Goal: Task Accomplishment & Management: Manage account settings

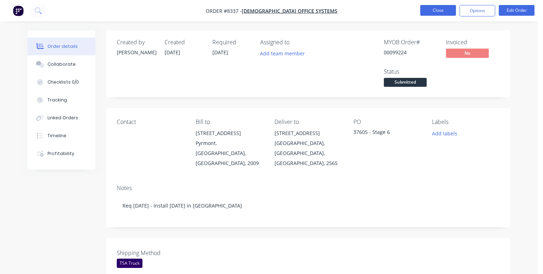
click at [434, 8] on button "Close" at bounding box center [438, 10] width 36 height 11
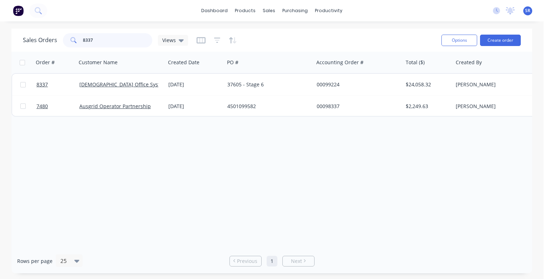
click at [105, 39] on input "8337" at bounding box center [118, 40] width 70 height 14
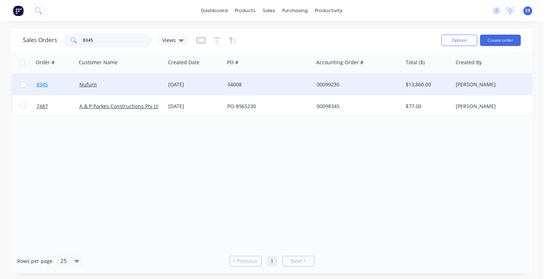
type input "8345"
click at [46, 86] on span "8345" at bounding box center [41, 84] width 11 height 7
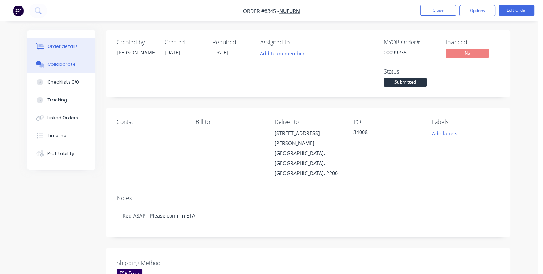
click at [86, 64] on button "Collaborate" at bounding box center [62, 64] width 68 height 18
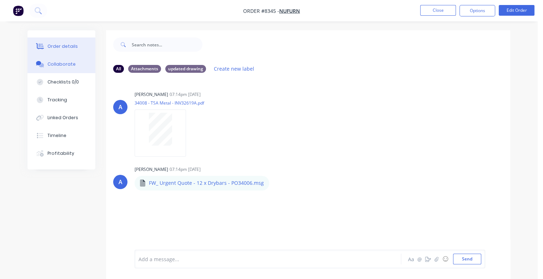
click at [58, 43] on div "Order details" at bounding box center [63, 46] width 30 height 6
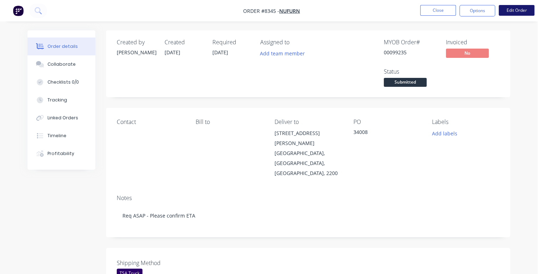
click at [512, 14] on button "Edit Order" at bounding box center [517, 10] width 36 height 11
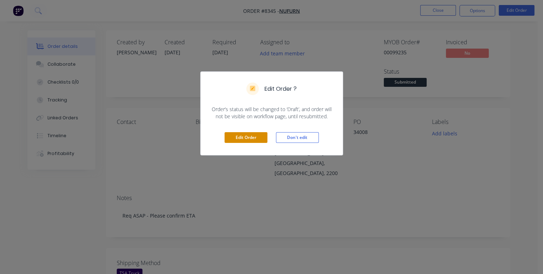
click at [266, 139] on button "Edit Order" at bounding box center [246, 137] width 43 height 11
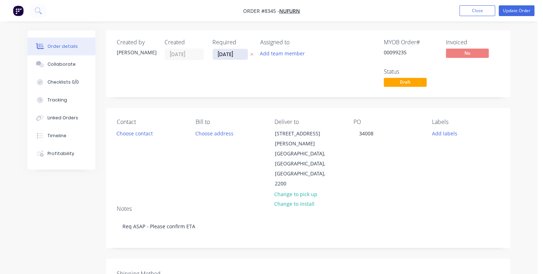
click at [237, 53] on input "[DATE]" at bounding box center [230, 54] width 35 height 11
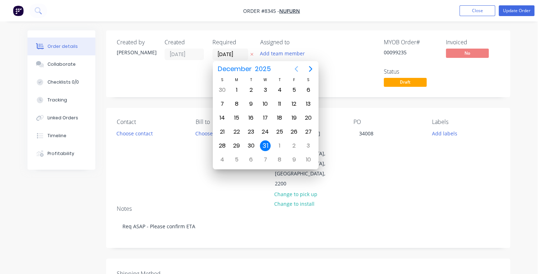
click at [296, 68] on icon "Previous page" at bounding box center [296, 69] width 3 height 6
click at [250, 131] on div "21" at bounding box center [251, 131] width 11 height 11
type input "[DATE]"
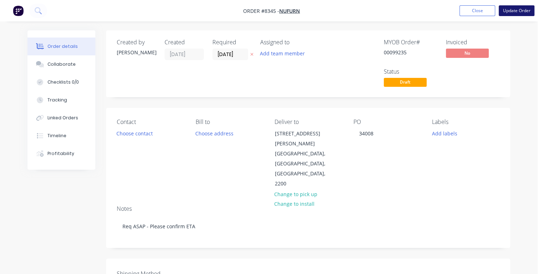
click at [510, 10] on button "Update Order" at bounding box center [517, 10] width 36 height 11
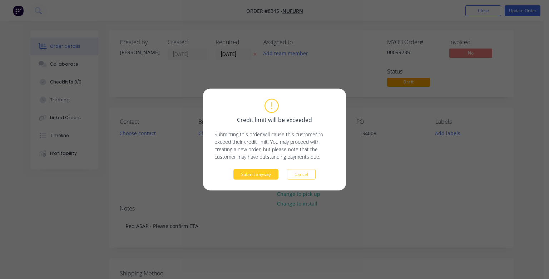
click at [268, 171] on button "Submit anyway" at bounding box center [255, 174] width 45 height 11
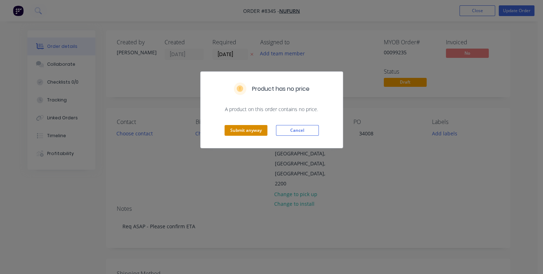
click at [246, 131] on button "Submit anyway" at bounding box center [246, 130] width 43 height 11
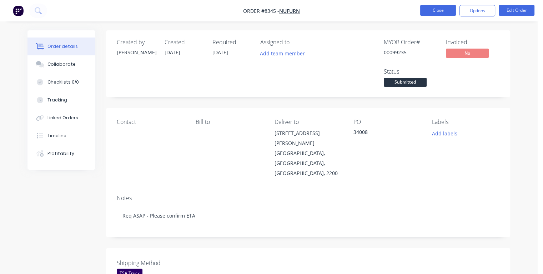
click at [440, 10] on button "Close" at bounding box center [438, 10] width 36 height 11
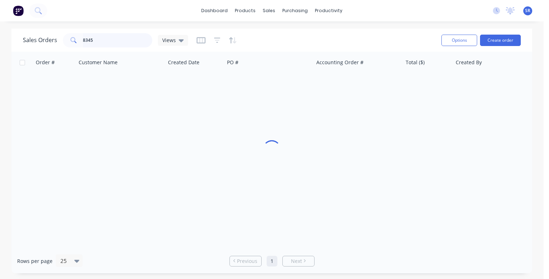
drag, startPoint x: 121, startPoint y: 36, endPoint x: 127, endPoint y: 45, distance: 10.1
click at [121, 38] on input "8345" at bounding box center [118, 40] width 70 height 14
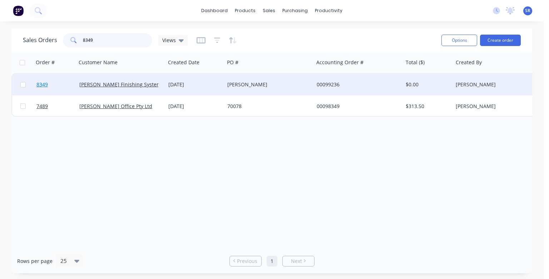
type input "8349"
click at [44, 85] on span "8349" at bounding box center [41, 84] width 11 height 7
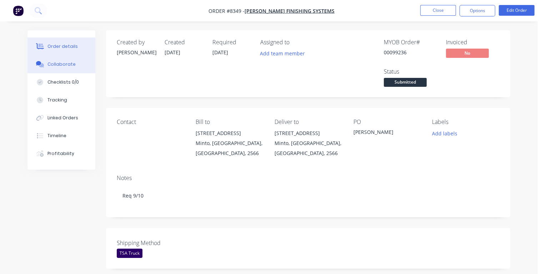
click at [73, 66] on button "Collaborate" at bounding box center [62, 64] width 68 height 18
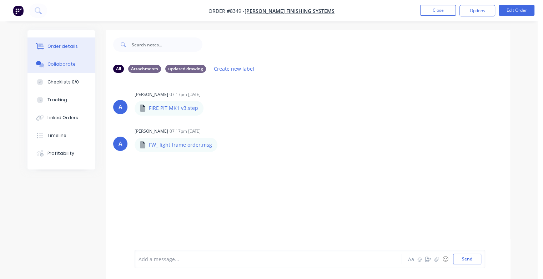
click at [62, 47] on div "Order details" at bounding box center [63, 46] width 30 height 6
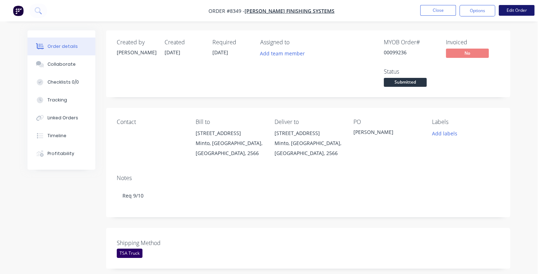
click at [523, 7] on button "Edit Order" at bounding box center [517, 10] width 36 height 11
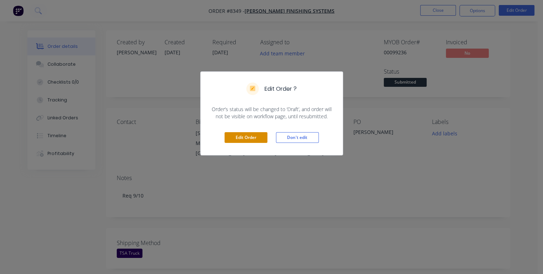
click at [254, 138] on button "Edit Order" at bounding box center [246, 137] width 43 height 11
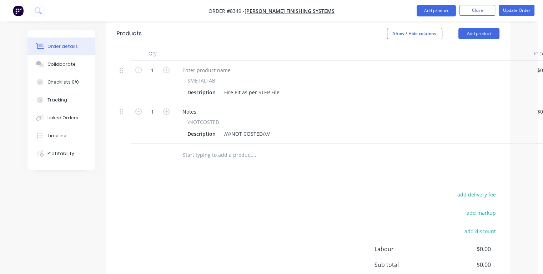
scroll to position [286, 0]
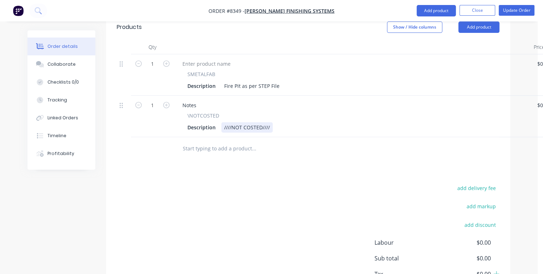
click at [275, 122] on div "Description ////NOT COSTED////" at bounding box center [351, 127] width 333 height 10
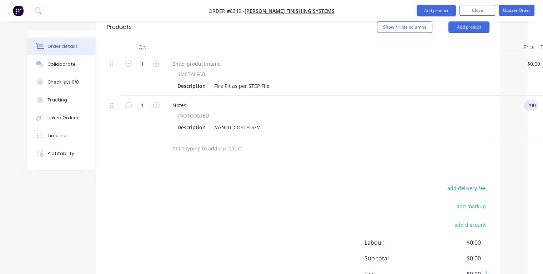
type input "$200.00"
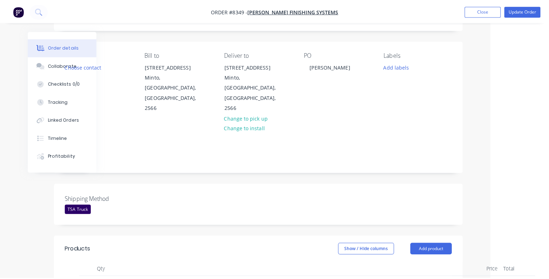
scroll to position [0, 53]
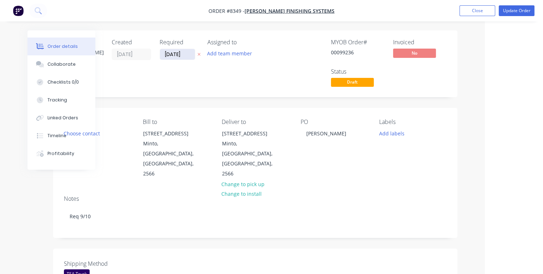
type input "$200.00"
click at [186, 54] on input "[DATE]" at bounding box center [177, 54] width 35 height 11
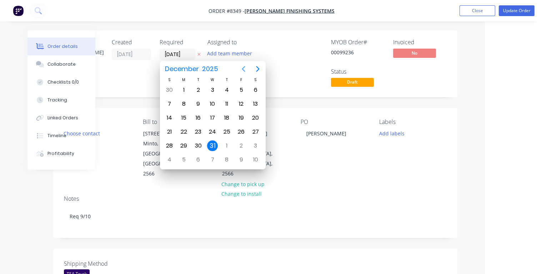
click at [244, 68] on icon "Previous page" at bounding box center [243, 69] width 9 height 9
click at [227, 103] on div "9" at bounding box center [226, 104] width 11 height 11
type input "[DATE]"
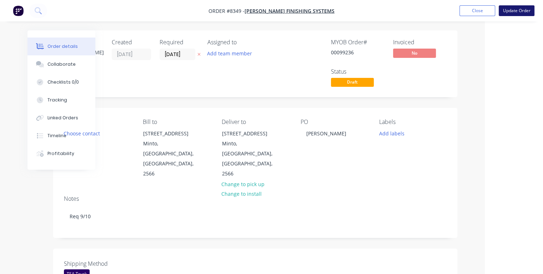
click at [512, 11] on button "Update Order" at bounding box center [517, 10] width 36 height 11
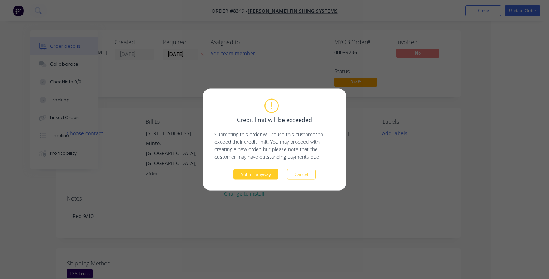
click at [257, 176] on button "Submit anyway" at bounding box center [255, 174] width 45 height 11
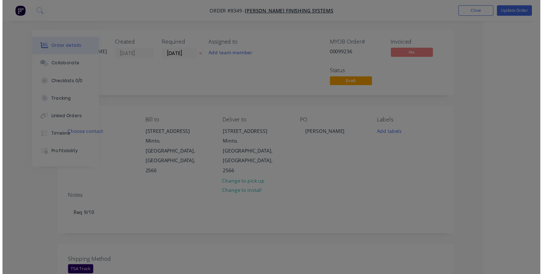
scroll to position [0, 39]
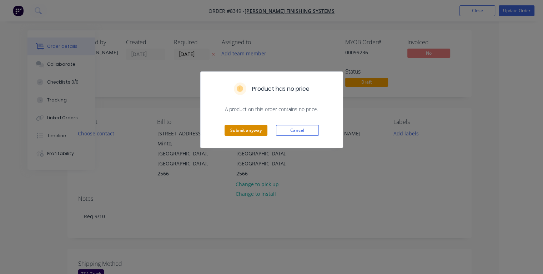
click at [240, 133] on button "Submit anyway" at bounding box center [246, 130] width 43 height 11
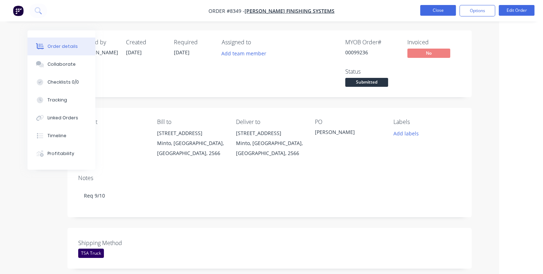
click at [443, 10] on button "Close" at bounding box center [438, 10] width 36 height 11
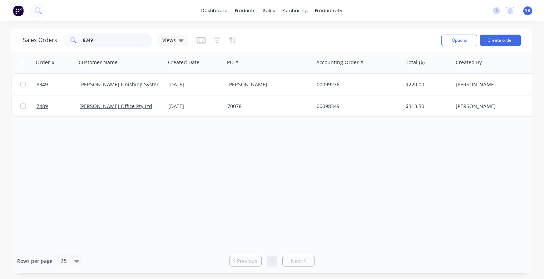
click at [96, 40] on input "8349" at bounding box center [118, 40] width 70 height 14
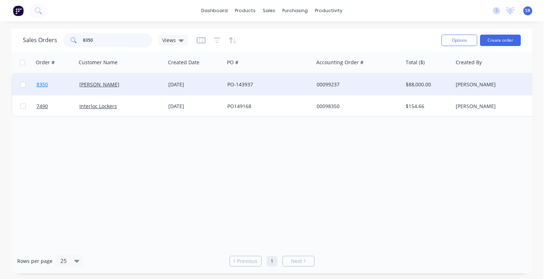
type input "8350"
click at [44, 86] on span "8350" at bounding box center [41, 84] width 11 height 7
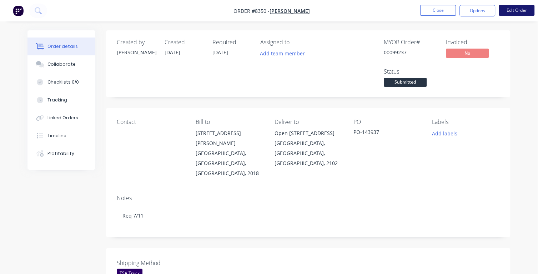
click at [513, 11] on button "Edit Order" at bounding box center [517, 10] width 36 height 11
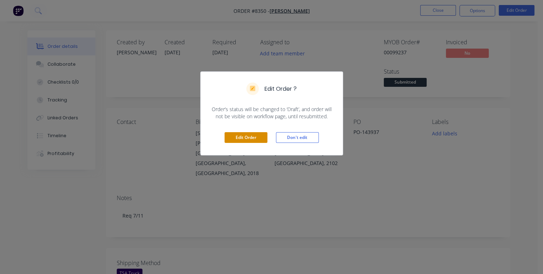
click at [261, 136] on button "Edit Order" at bounding box center [246, 137] width 43 height 11
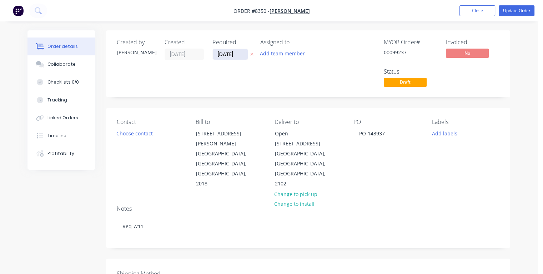
click at [238, 55] on input "[DATE]" at bounding box center [230, 54] width 35 height 11
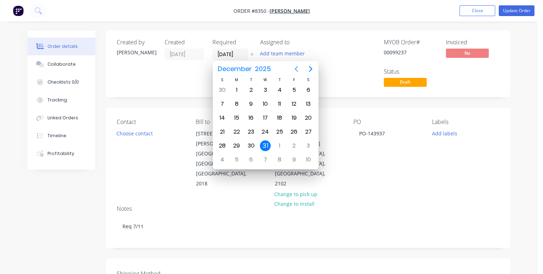
click at [295, 68] on icon "Previous page" at bounding box center [296, 69] width 3 height 6
click at [293, 103] on div "7" at bounding box center [294, 104] width 11 height 11
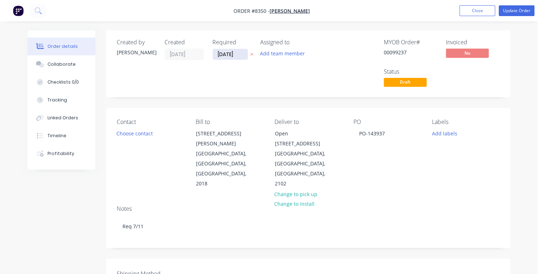
click at [240, 55] on input "[DATE]" at bounding box center [230, 54] width 35 height 11
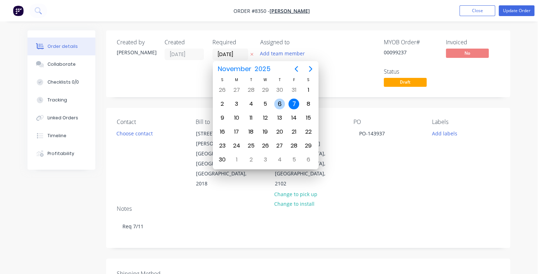
click at [277, 102] on div "6" at bounding box center [279, 104] width 11 height 11
type input "[DATE]"
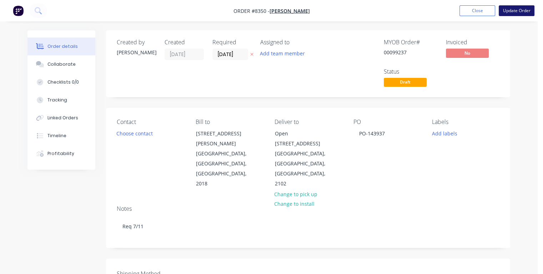
click at [512, 11] on button "Update Order" at bounding box center [517, 10] width 36 height 11
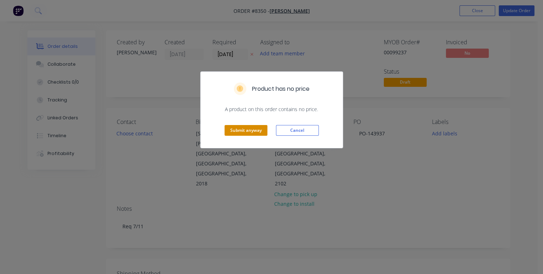
click at [253, 133] on button "Submit anyway" at bounding box center [246, 130] width 43 height 11
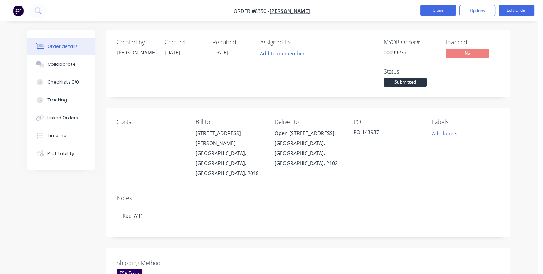
click at [444, 11] on button "Close" at bounding box center [438, 10] width 36 height 11
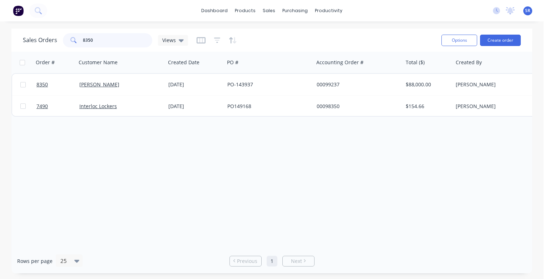
drag, startPoint x: 94, startPoint y: 42, endPoint x: 74, endPoint y: 44, distance: 19.4
click at [74, 44] on div "8350" at bounding box center [107, 40] width 89 height 14
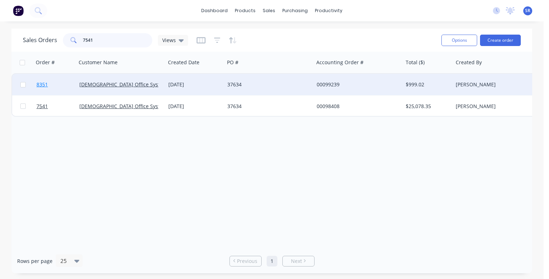
type input "7541"
click at [41, 86] on span "8351" at bounding box center [41, 84] width 11 height 7
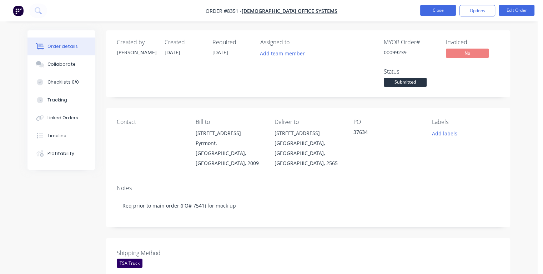
click at [438, 12] on button "Close" at bounding box center [438, 10] width 36 height 11
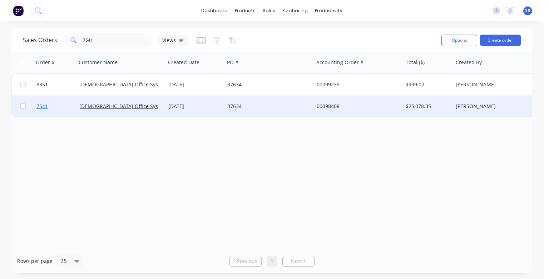
click at [41, 106] on span "7541" at bounding box center [41, 106] width 11 height 7
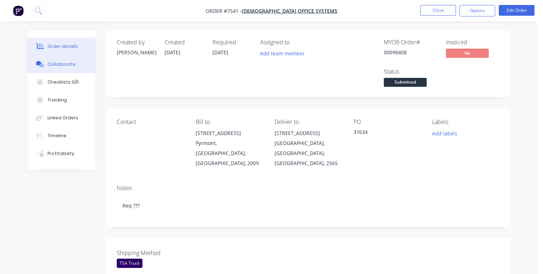
click at [64, 70] on button "Collaborate" at bounding box center [62, 64] width 68 height 18
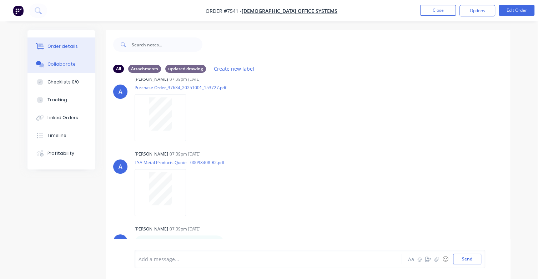
click at [58, 44] on div "Order details" at bounding box center [63, 46] width 30 height 6
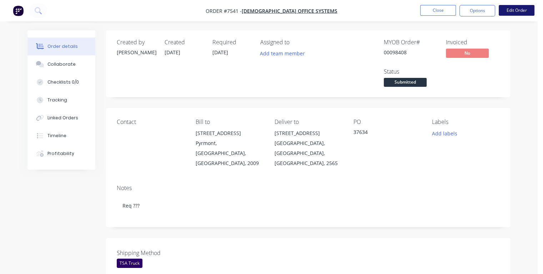
click at [519, 12] on button "Edit Order" at bounding box center [517, 10] width 36 height 11
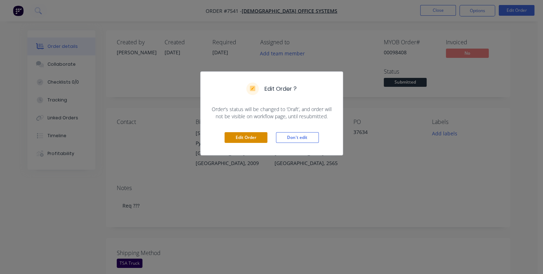
click at [261, 137] on button "Edit Order" at bounding box center [246, 137] width 43 height 11
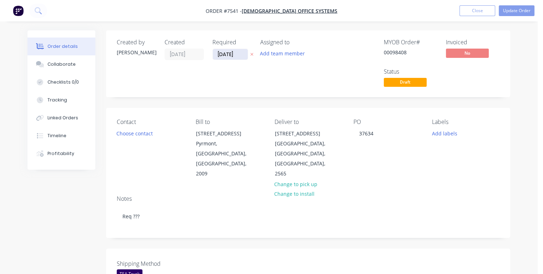
click at [239, 53] on input "[DATE]" at bounding box center [230, 54] width 35 height 11
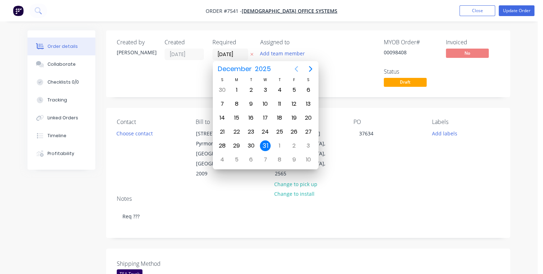
click at [296, 68] on icon "Previous page" at bounding box center [296, 69] width 3 height 6
click at [264, 90] on div "29" at bounding box center [265, 90] width 11 height 11
type input "[DATE]"
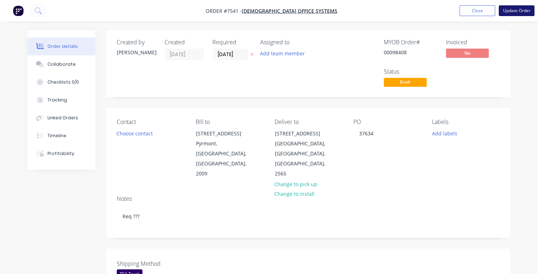
click at [511, 11] on button "Update Order" at bounding box center [517, 10] width 36 height 11
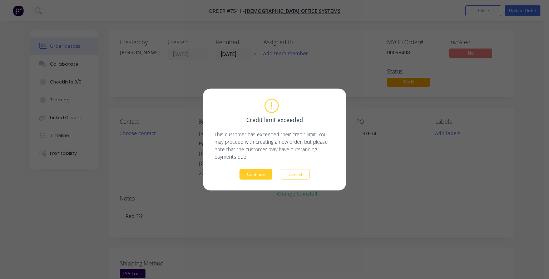
click at [259, 174] on button "Continue" at bounding box center [255, 174] width 33 height 11
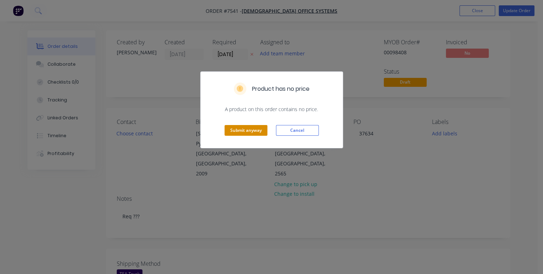
click at [245, 127] on button "Submit anyway" at bounding box center [246, 130] width 43 height 11
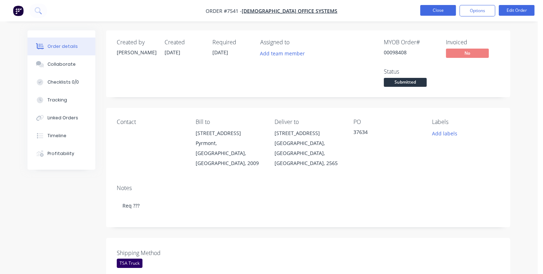
click at [431, 8] on button "Close" at bounding box center [438, 10] width 36 height 11
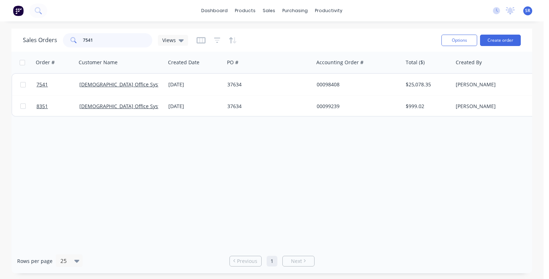
drag, startPoint x: 102, startPoint y: 36, endPoint x: 81, endPoint y: 41, distance: 21.9
click at [81, 41] on div "7541" at bounding box center [107, 40] width 89 height 14
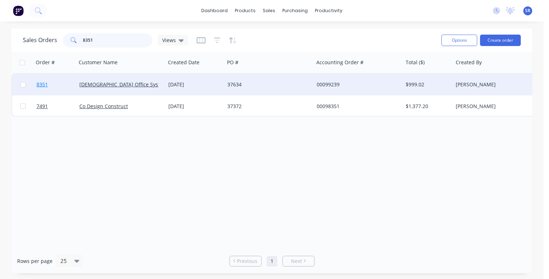
type input "8351"
click at [44, 86] on span "8351" at bounding box center [41, 84] width 11 height 7
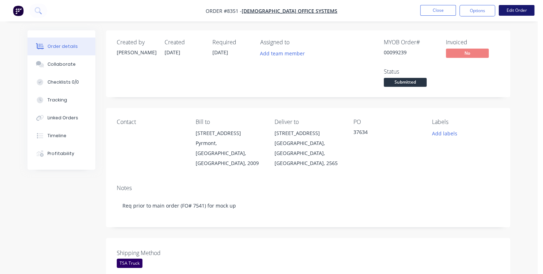
click at [514, 10] on button "Edit Order" at bounding box center [517, 10] width 36 height 11
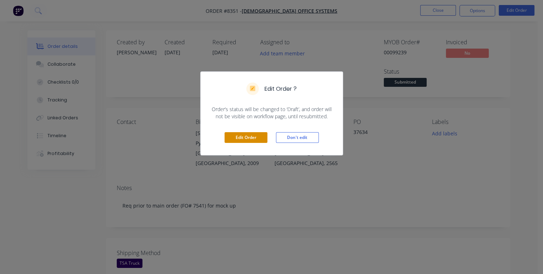
click at [264, 139] on button "Edit Order" at bounding box center [246, 137] width 43 height 11
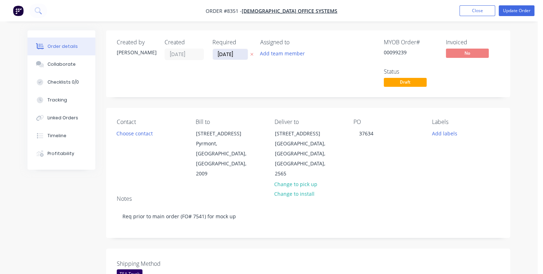
click at [236, 52] on input "[DATE]" at bounding box center [230, 54] width 35 height 11
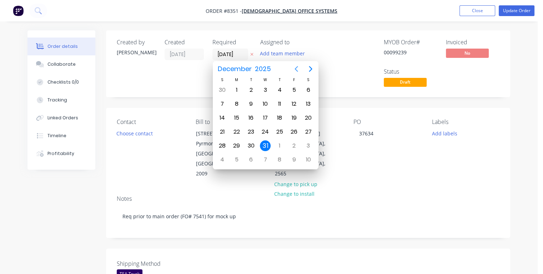
click at [297, 69] on icon "Previous page" at bounding box center [296, 69] width 9 height 9
click at [281, 91] on div "30" at bounding box center [279, 90] width 11 height 11
type input "[DATE]"
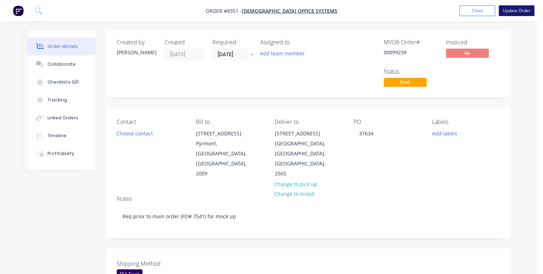
click at [509, 14] on button "Update Order" at bounding box center [517, 10] width 36 height 11
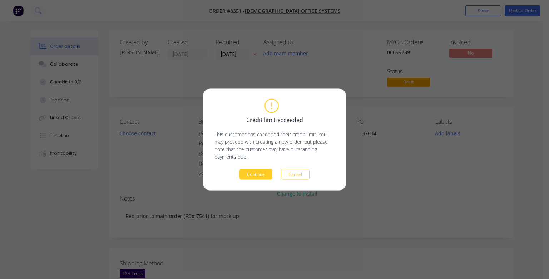
click at [251, 175] on button "Continue" at bounding box center [255, 174] width 33 height 11
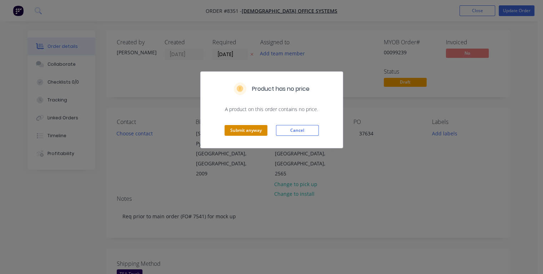
click at [236, 132] on button "Submit anyway" at bounding box center [246, 130] width 43 height 11
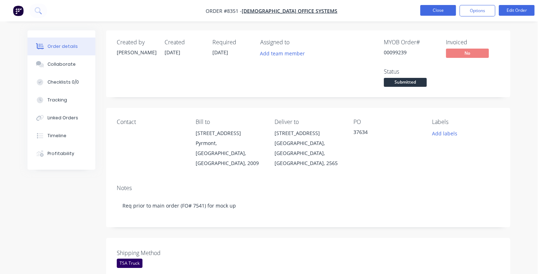
click at [430, 7] on button "Close" at bounding box center [438, 10] width 36 height 11
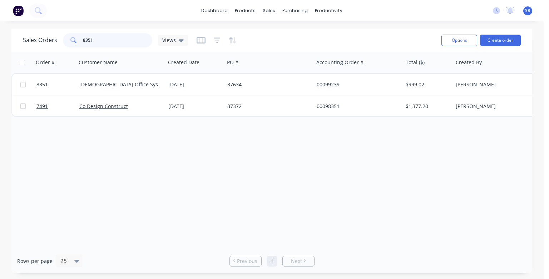
click at [119, 43] on input "8351" at bounding box center [118, 40] width 70 height 14
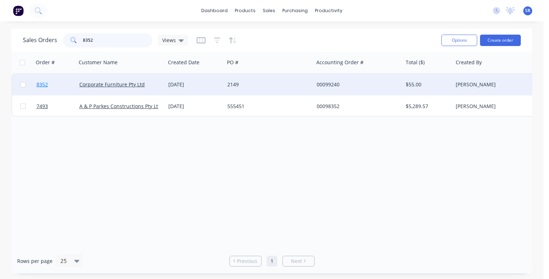
type input "8352"
click at [37, 86] on span "8352" at bounding box center [41, 84] width 11 height 7
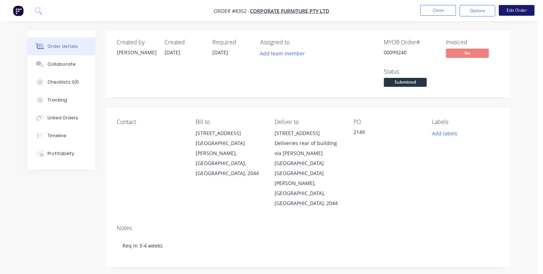
click at [514, 12] on button "Edit Order" at bounding box center [517, 10] width 36 height 11
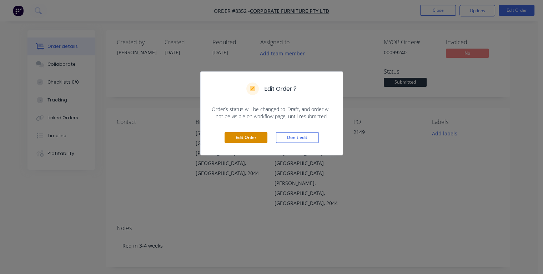
click at [254, 136] on button "Edit Order" at bounding box center [246, 137] width 43 height 11
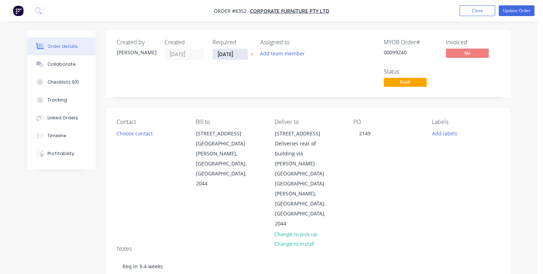
click at [240, 54] on input "[DATE]" at bounding box center [230, 54] width 35 height 11
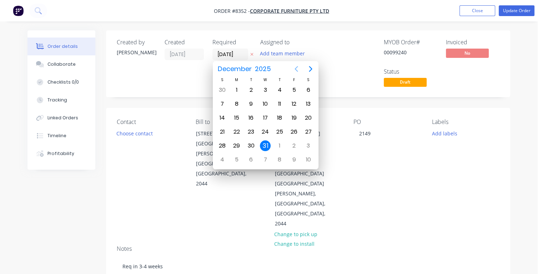
click at [299, 68] on icon "Previous page" at bounding box center [296, 69] width 9 height 9
click at [265, 88] on div "29" at bounding box center [265, 90] width 11 height 11
type input "[DATE]"
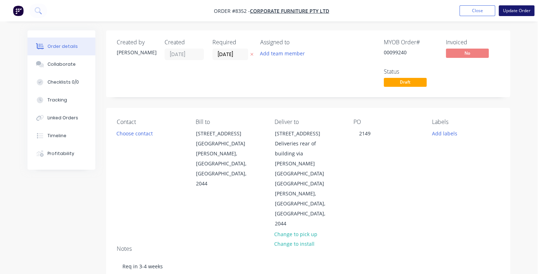
click at [509, 13] on button "Update Order" at bounding box center [517, 10] width 36 height 11
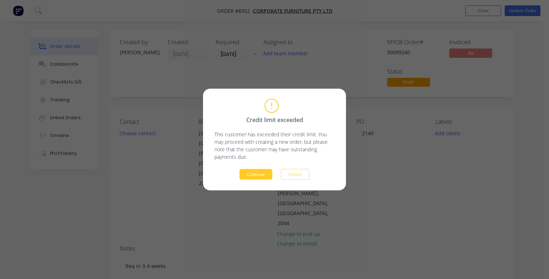
click at [250, 178] on button "Continue" at bounding box center [255, 174] width 33 height 11
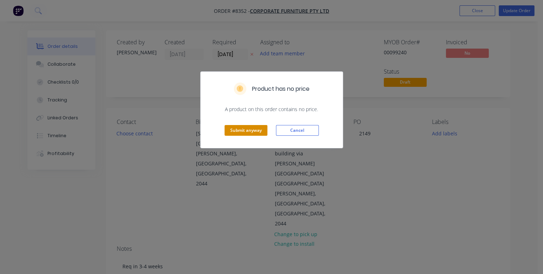
click at [235, 131] on button "Submit anyway" at bounding box center [246, 130] width 43 height 11
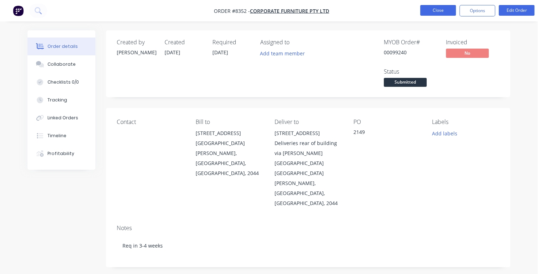
click at [434, 11] on button "Close" at bounding box center [438, 10] width 36 height 11
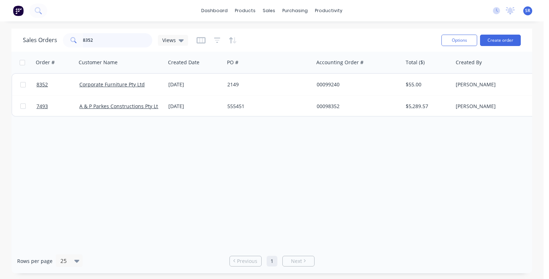
click at [121, 40] on input "8352" at bounding box center [118, 40] width 70 height 14
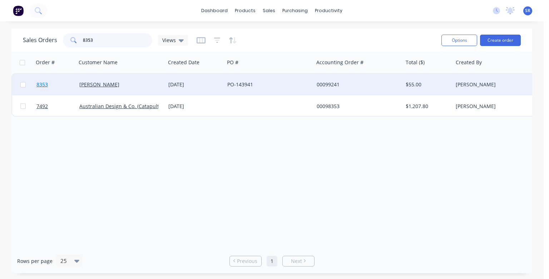
type input "8353"
click at [35, 84] on div at bounding box center [55, 84] width 43 height 21
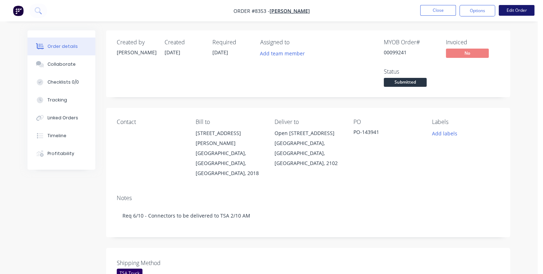
click at [513, 13] on button "Edit Order" at bounding box center [517, 10] width 36 height 11
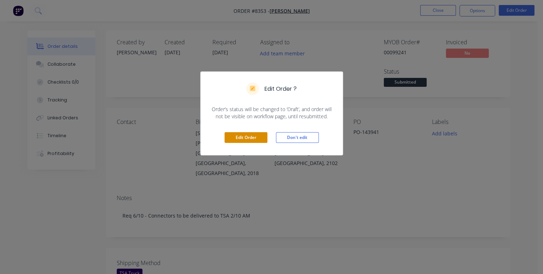
click at [262, 135] on button "Edit Order" at bounding box center [246, 137] width 43 height 11
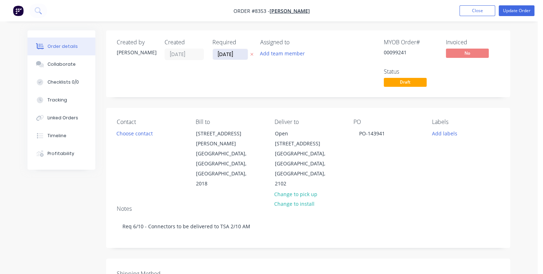
click at [238, 52] on input "[DATE]" at bounding box center [230, 54] width 35 height 11
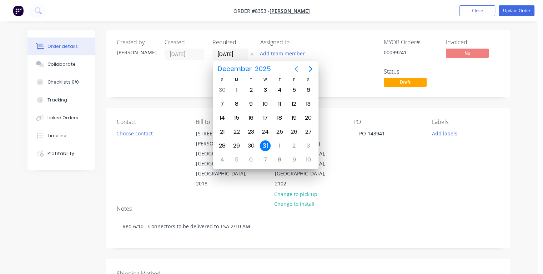
click at [295, 69] on icon "Previous page" at bounding box center [296, 69] width 3 height 6
click at [252, 102] on div "7" at bounding box center [251, 104] width 11 height 11
type input "[DATE]"
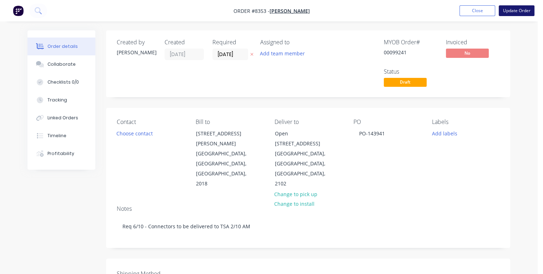
click at [507, 13] on button "Update Order" at bounding box center [517, 10] width 36 height 11
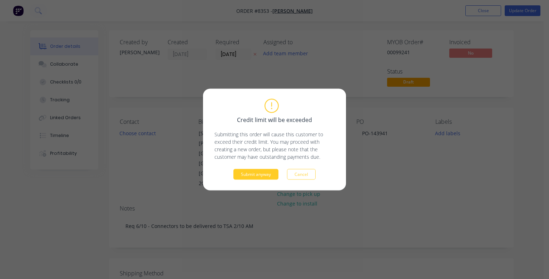
click at [258, 175] on button "Submit anyway" at bounding box center [255, 174] width 45 height 11
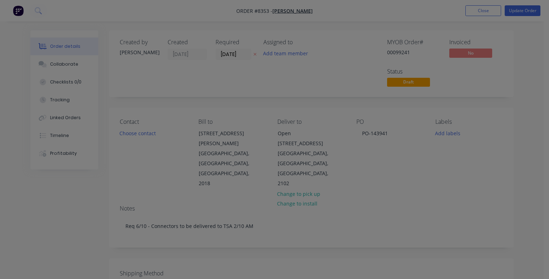
type input "$50.00"
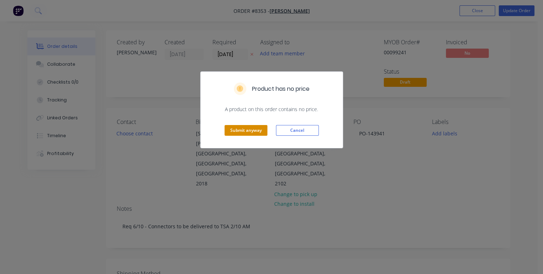
click at [250, 130] on button "Submit anyway" at bounding box center [246, 130] width 43 height 11
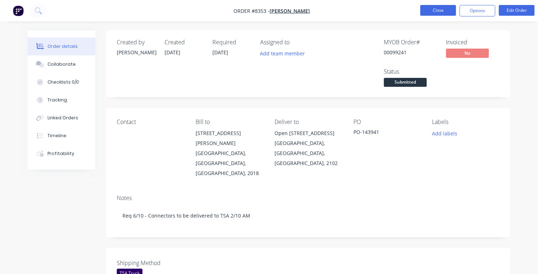
click at [436, 8] on button "Close" at bounding box center [438, 10] width 36 height 11
